Goal: Find specific page/section: Locate a particular part of the current website

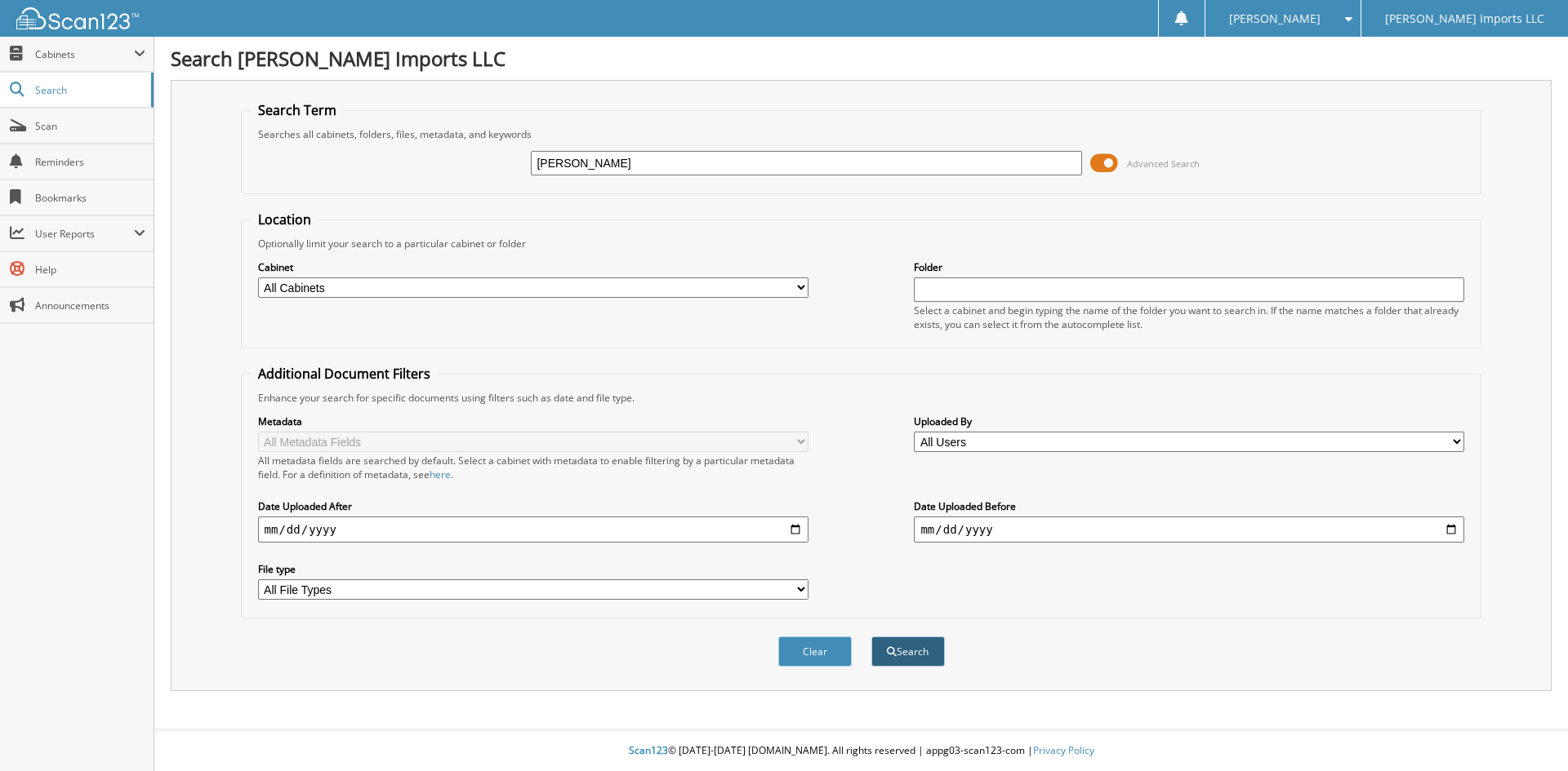
type input "[PERSON_NAME]"
click at [905, 656] on button "Search" at bounding box center [908, 652] width 74 height 31
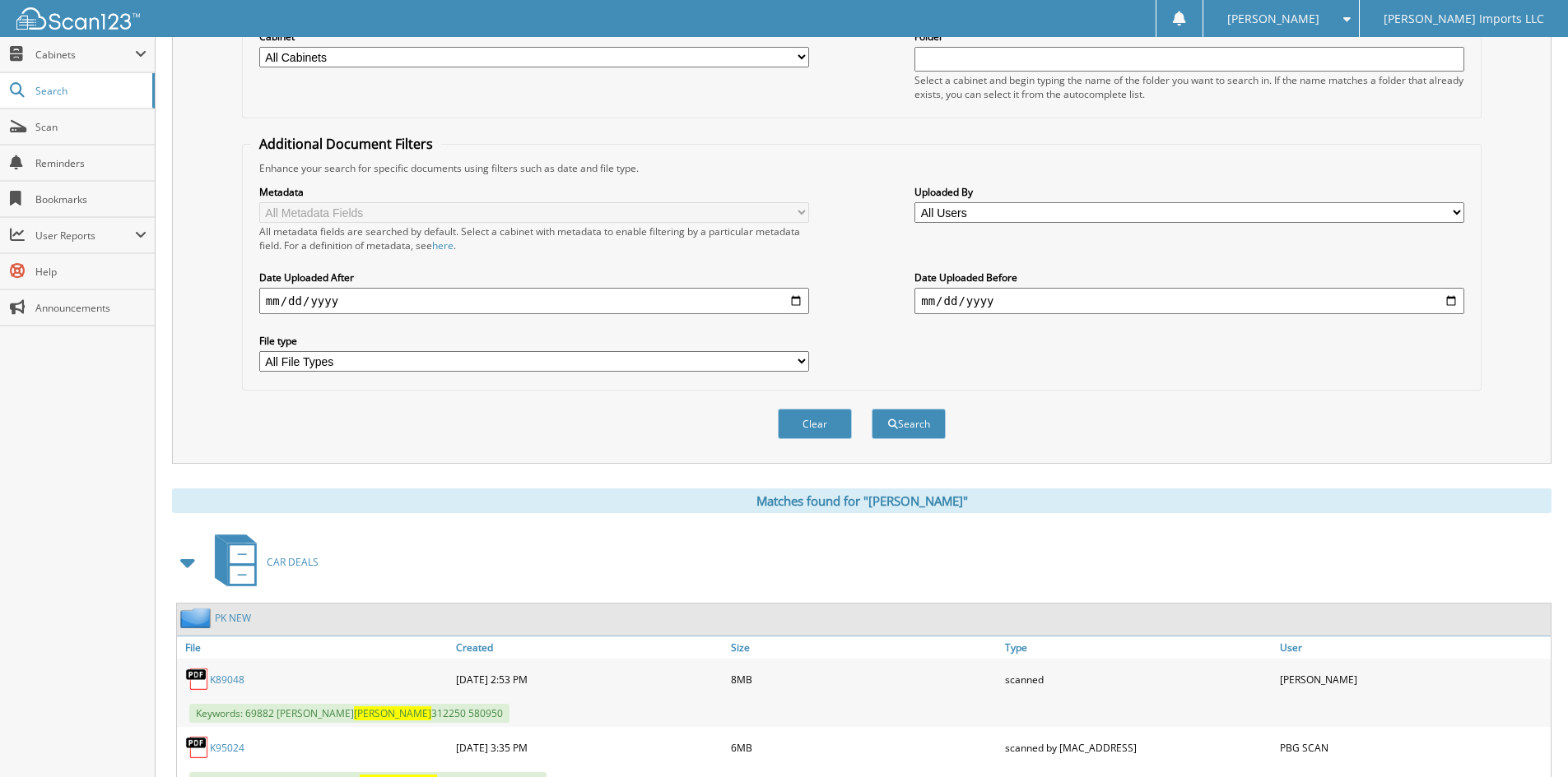
scroll to position [302, 0]
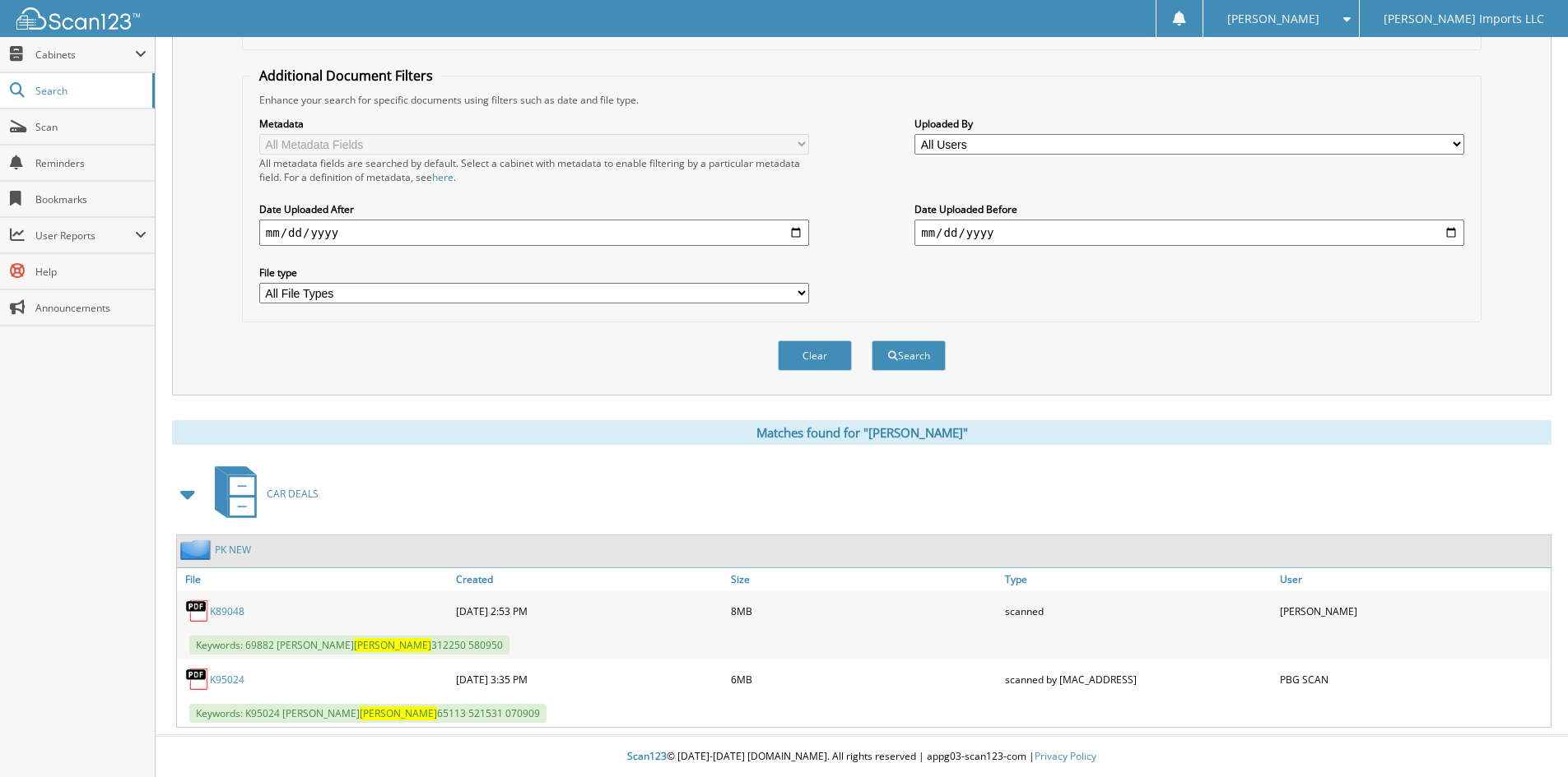
click at [219, 618] on div "K89048" at bounding box center [314, 610] width 275 height 33
click at [236, 613] on link "K89048" at bounding box center [227, 611] width 34 height 14
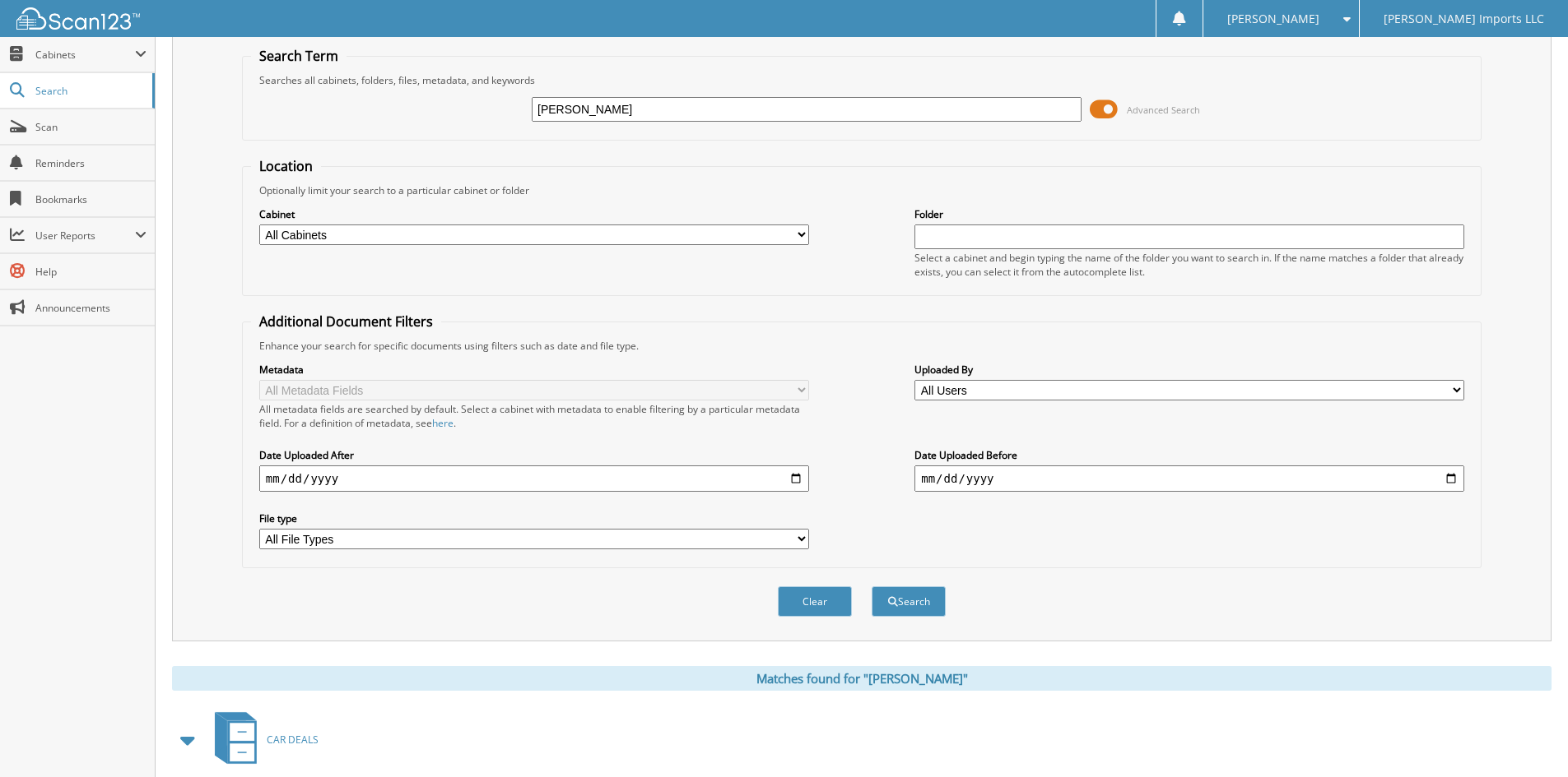
scroll to position [0, 0]
